Goal: Book appointment/travel/reservation

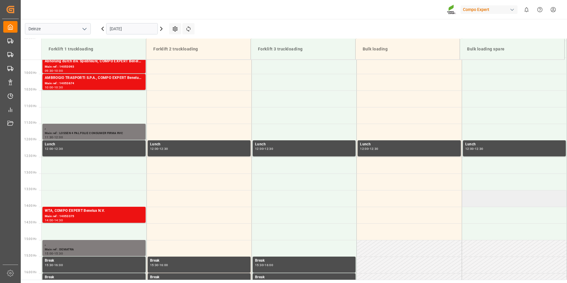
scroll to position [316, 0]
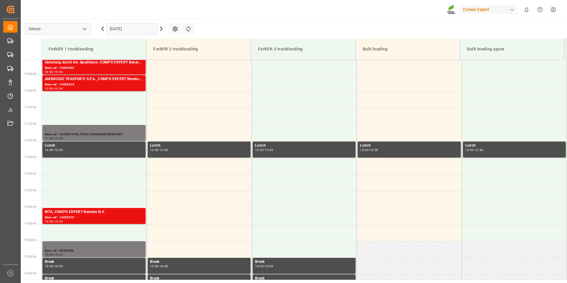
click at [143, 26] on input "[DATE]" at bounding box center [132, 28] width 52 height 11
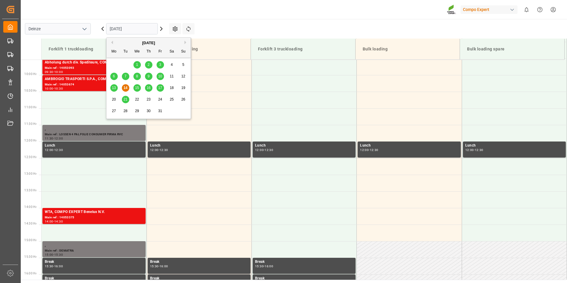
click at [138, 87] on span "15" at bounding box center [137, 88] width 4 height 4
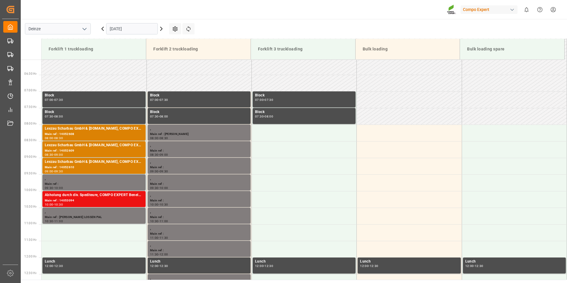
scroll to position [228, 0]
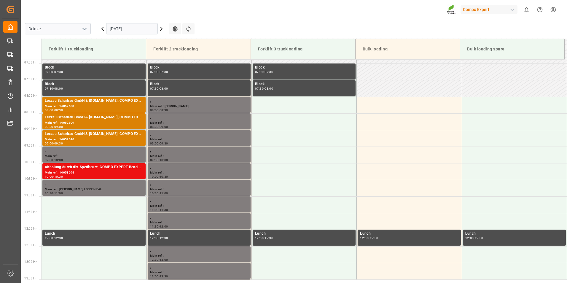
click at [150, 31] on input "[DATE]" at bounding box center [132, 28] width 52 height 11
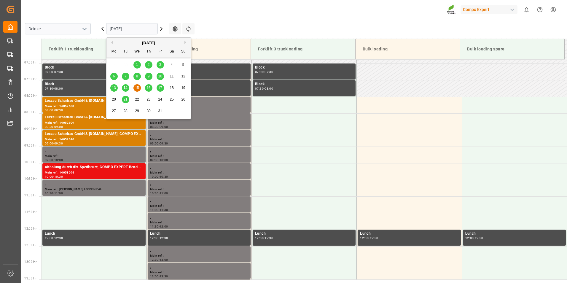
click at [124, 88] on span "14" at bounding box center [125, 88] width 4 height 4
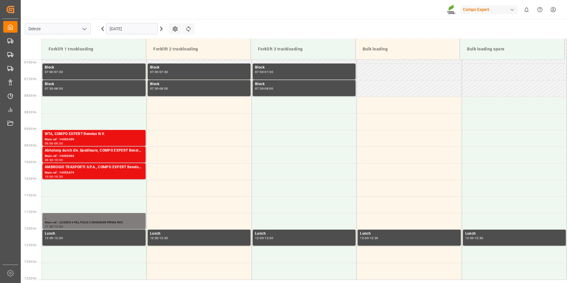
click at [135, 28] on input "[DATE]" at bounding box center [132, 28] width 52 height 11
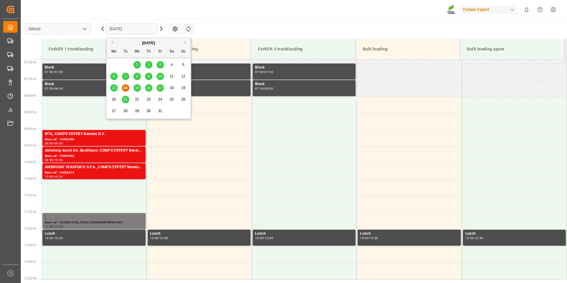
click at [114, 89] on span "13" at bounding box center [114, 88] width 4 height 4
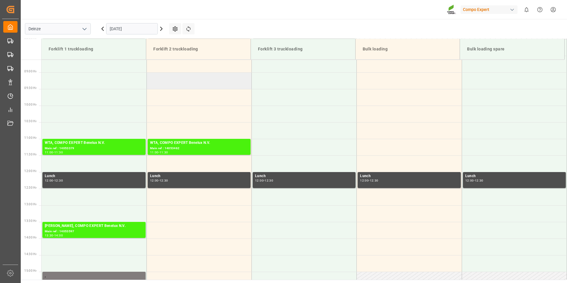
scroll to position [317, 0]
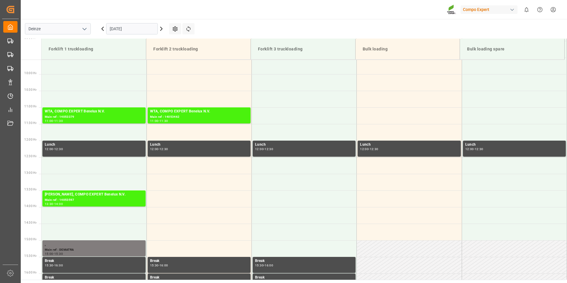
click at [145, 28] on input "[DATE]" at bounding box center [132, 28] width 52 height 11
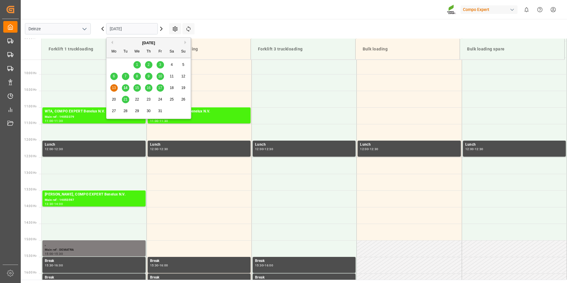
click at [125, 89] on span "14" at bounding box center [125, 88] width 4 height 4
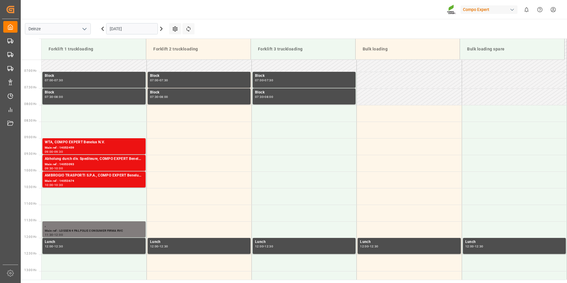
scroll to position [228, 0]
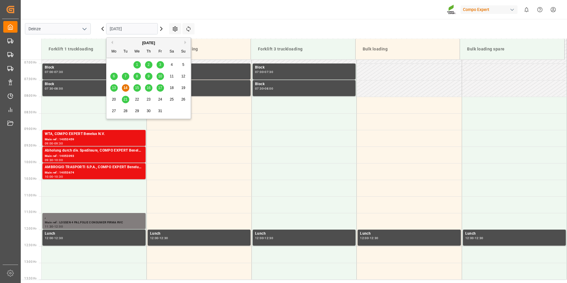
click at [138, 24] on input "[DATE]" at bounding box center [132, 28] width 52 height 11
click at [139, 89] on div "15" at bounding box center [136, 87] width 7 height 7
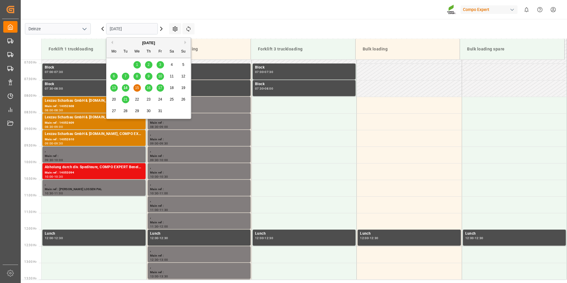
click at [143, 30] on input "[DATE]" at bounding box center [132, 28] width 52 height 11
click at [149, 89] on span "16" at bounding box center [148, 88] width 4 height 4
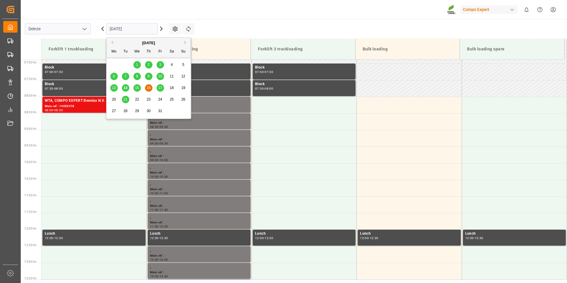
click at [139, 29] on input "[DATE]" at bounding box center [132, 28] width 52 height 11
click at [162, 89] on span "17" at bounding box center [160, 88] width 4 height 4
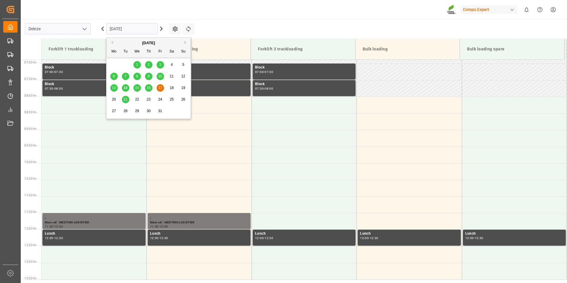
click at [139, 29] on input "[DATE]" at bounding box center [132, 28] width 52 height 11
click at [124, 101] on span "21" at bounding box center [125, 99] width 4 height 4
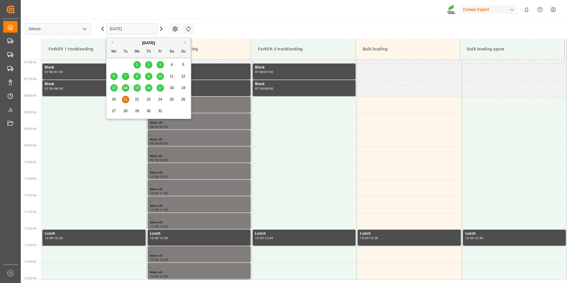
click at [136, 33] on input "[DATE]" at bounding box center [132, 28] width 52 height 11
click at [125, 89] on span "14" at bounding box center [125, 88] width 4 height 4
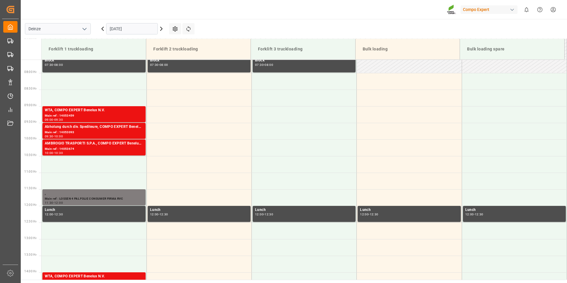
scroll to position [247, 0]
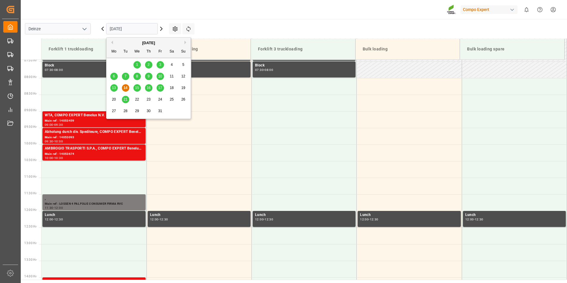
click at [139, 31] on input "[DATE]" at bounding box center [132, 28] width 52 height 11
click at [137, 89] on span "15" at bounding box center [137, 88] width 4 height 4
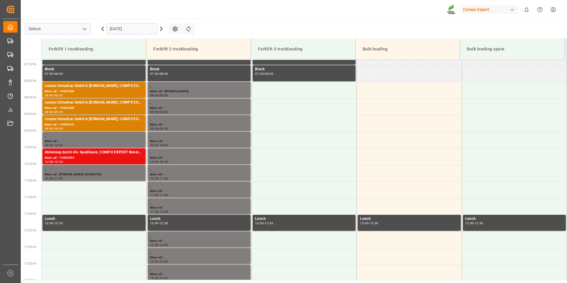
scroll to position [255, 0]
